Goal: Task Accomplishment & Management: Manage account settings

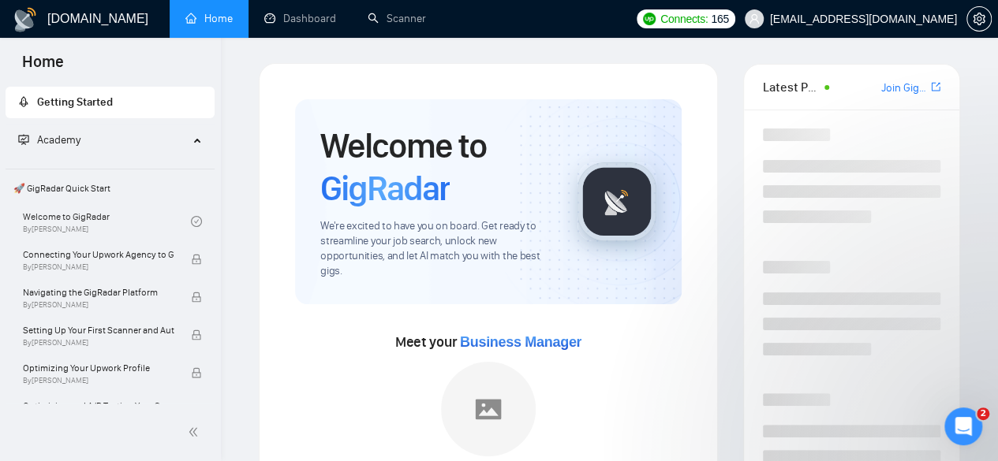
click at [140, 77] on div "Home" at bounding box center [110, 61] width 221 height 46
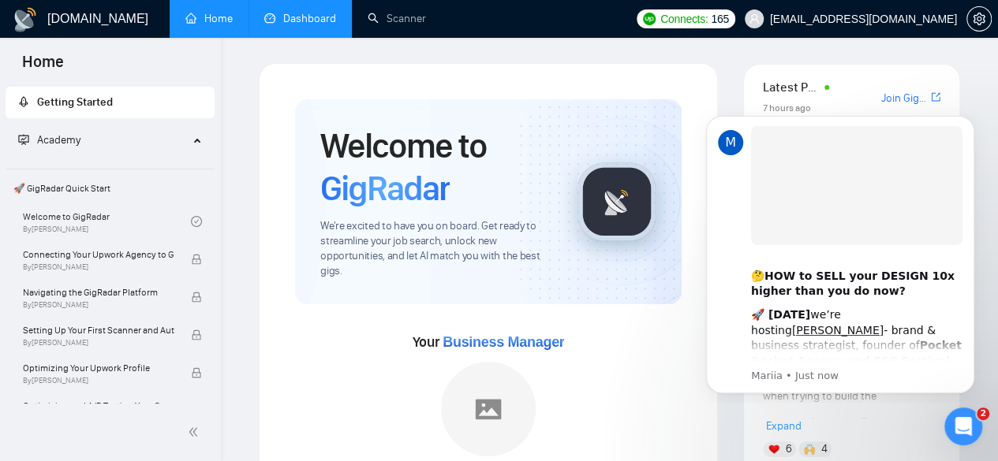
click at [316, 12] on link "Dashboard" at bounding box center [300, 18] width 72 height 13
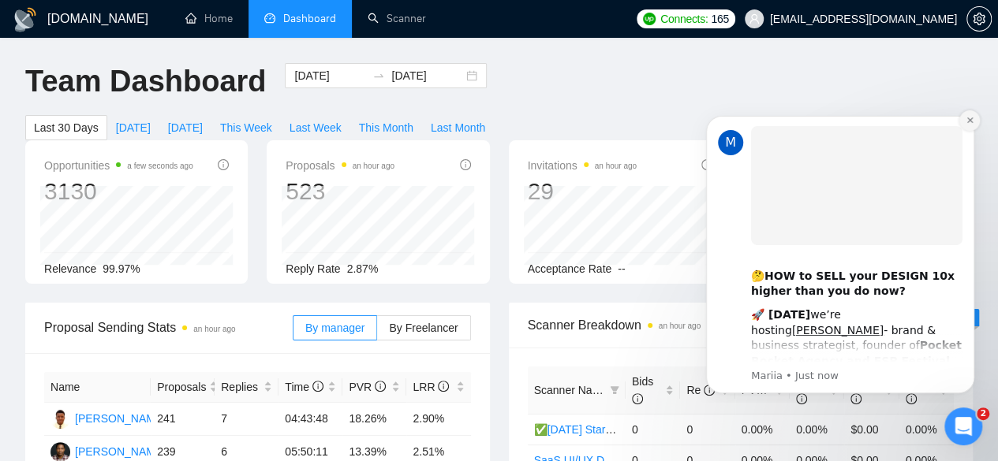
click at [965, 122] on button "Dismiss notification" at bounding box center [969, 120] width 21 height 21
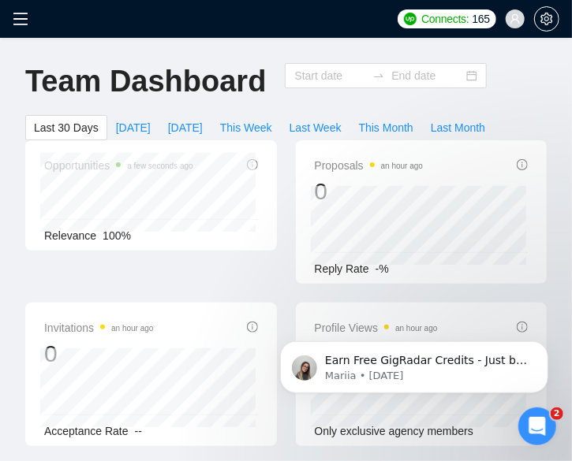
type input "[DATE]"
